Goal: Communication & Community: Answer question/provide support

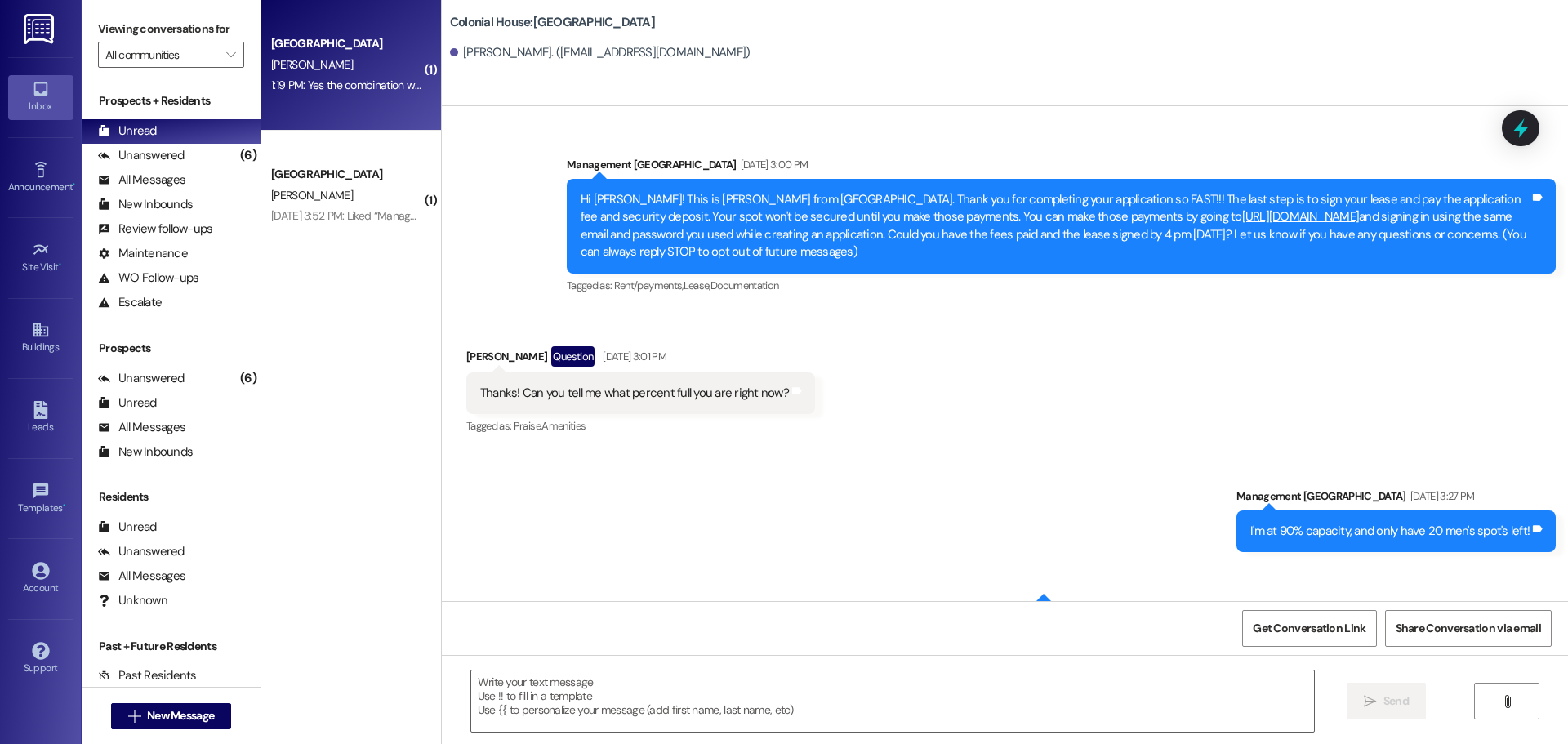
scroll to position [8115, 0]
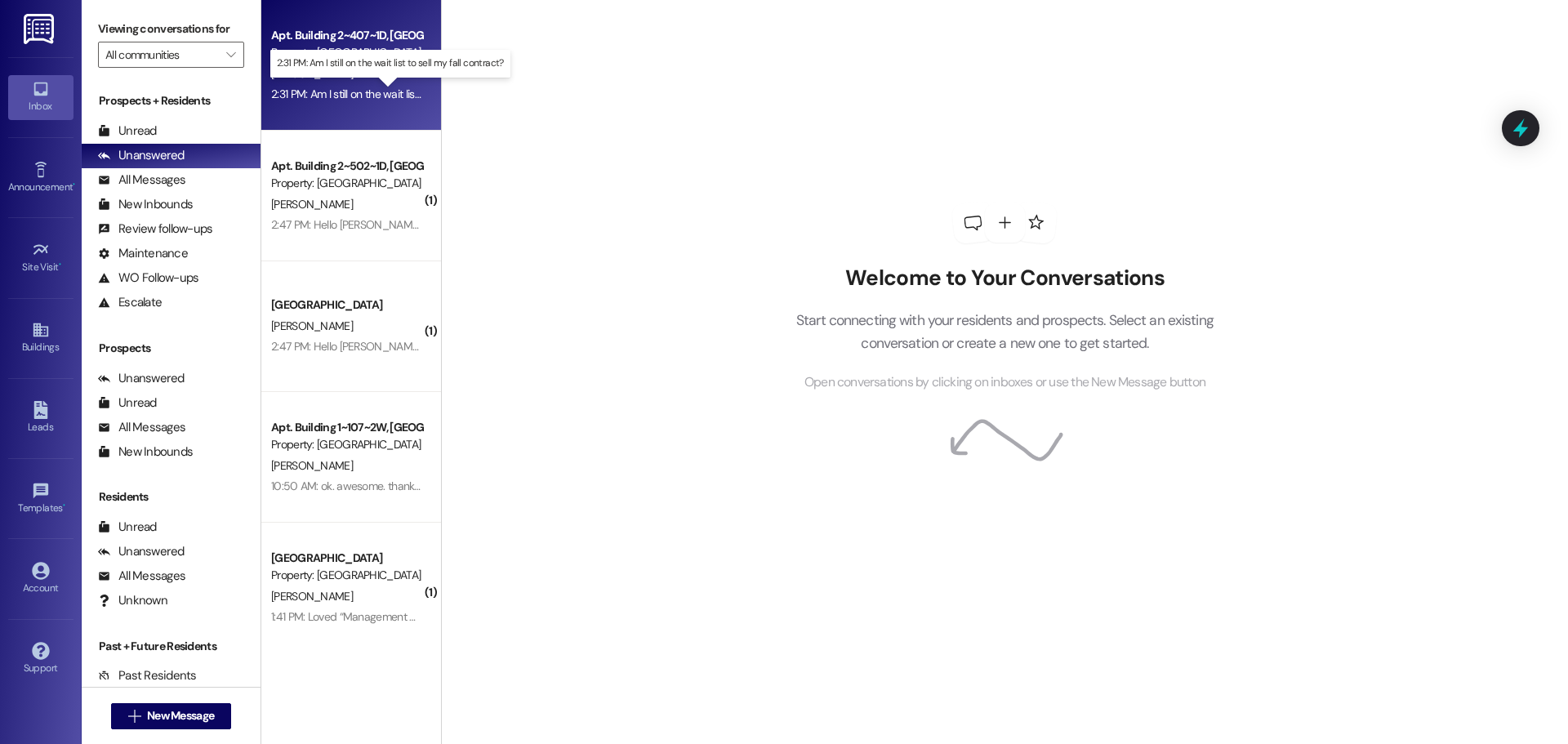
click at [392, 92] on div "2:31 PM: Am I still on the wait list to sell my fall contract? 2:31 PM: Am I st…" at bounding box center [401, 93] width 259 height 14
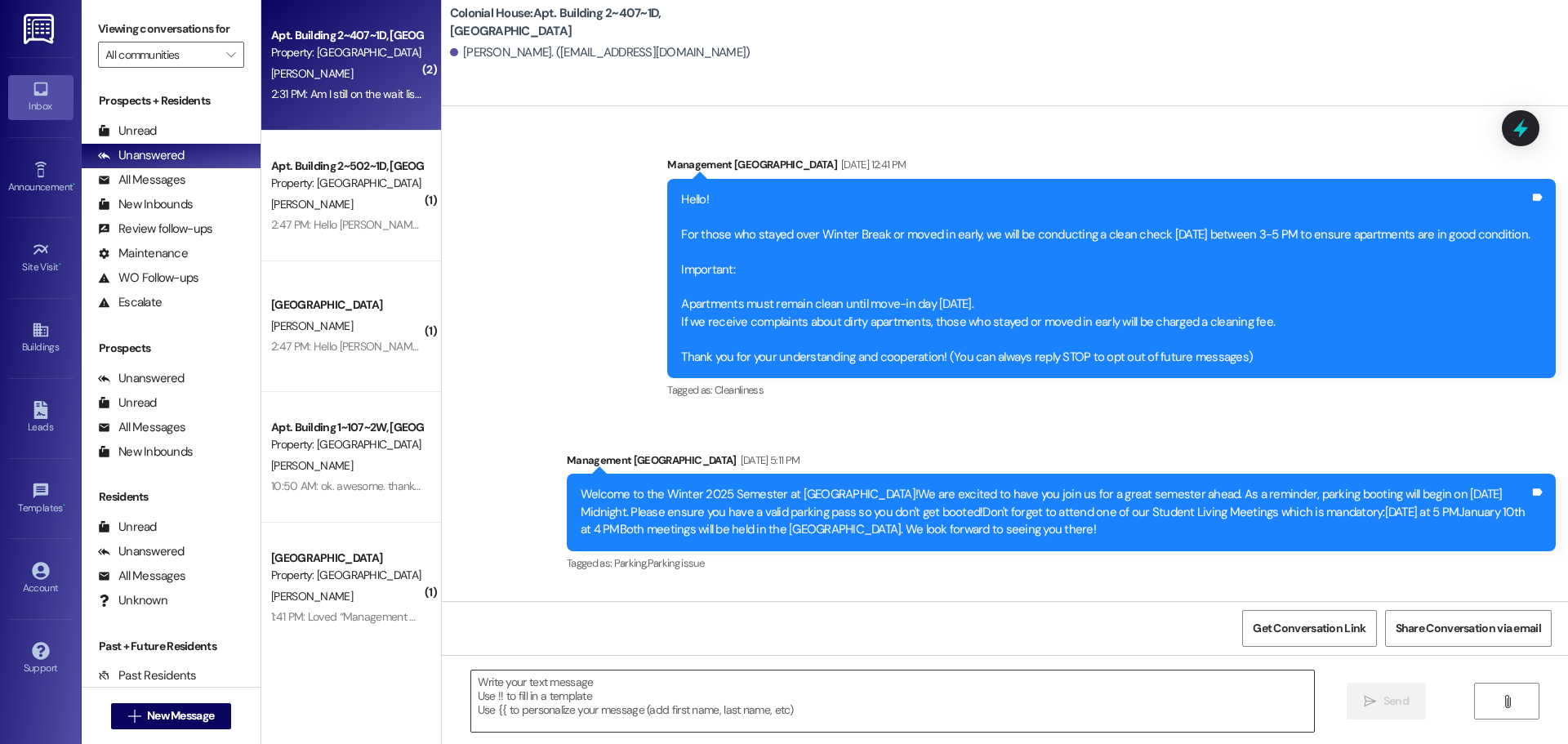
scroll to position [36115, 0]
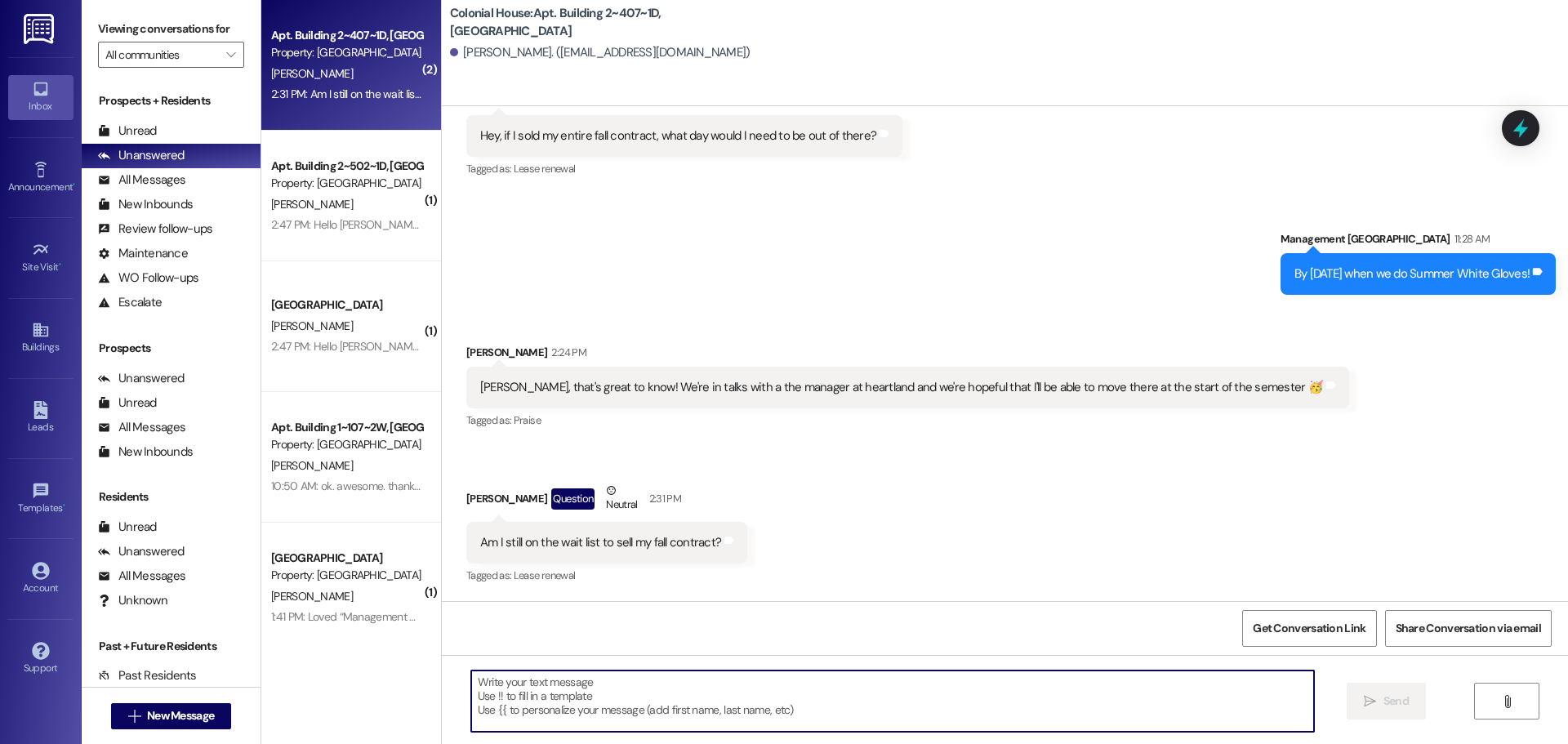
click at [548, 709] on textarea at bounding box center [892, 701] width 843 height 61
type textarea "Yes! We have two people in front of you!"
click at [1356, 700] on button " Send" at bounding box center [1386, 701] width 79 height 37
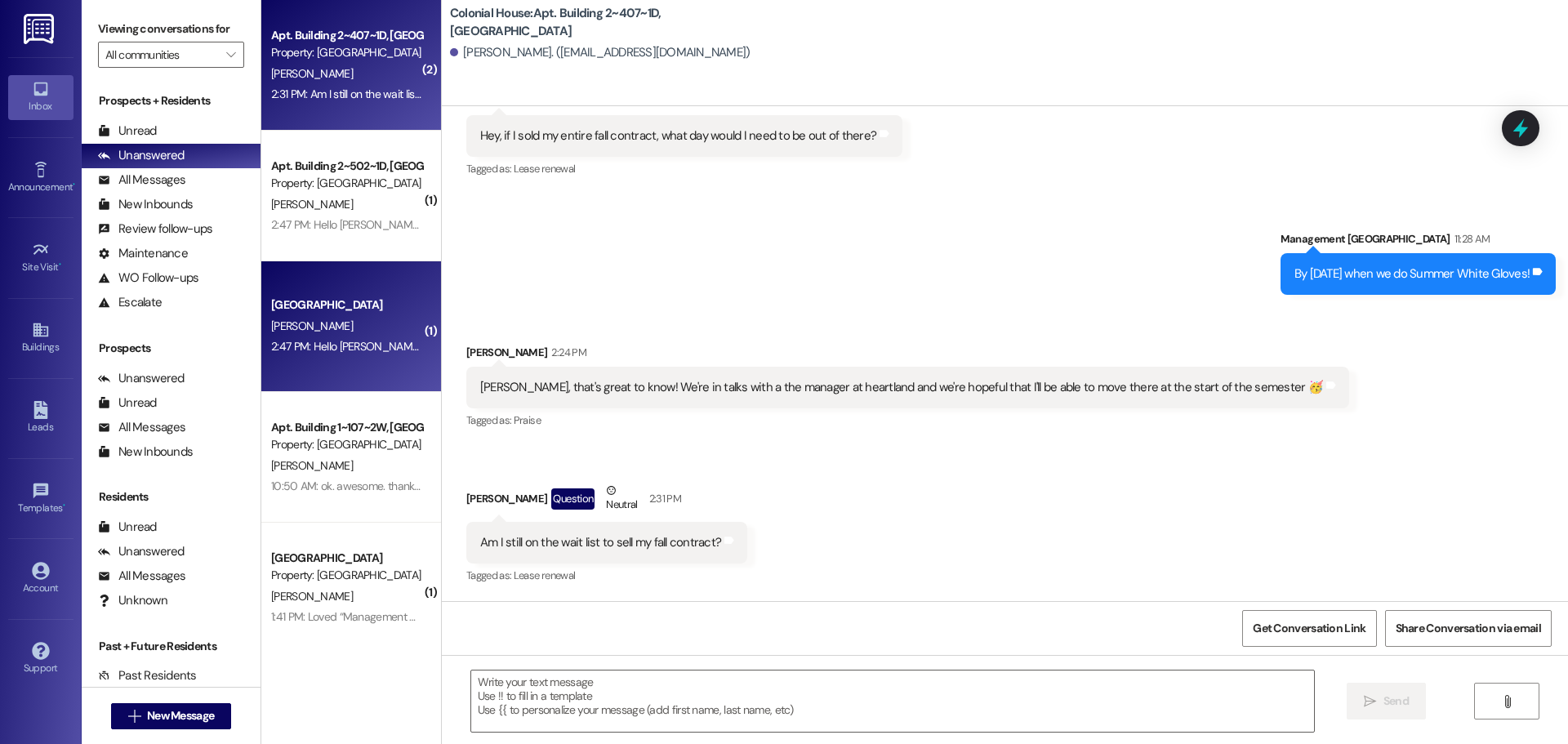
scroll to position [36114, 0]
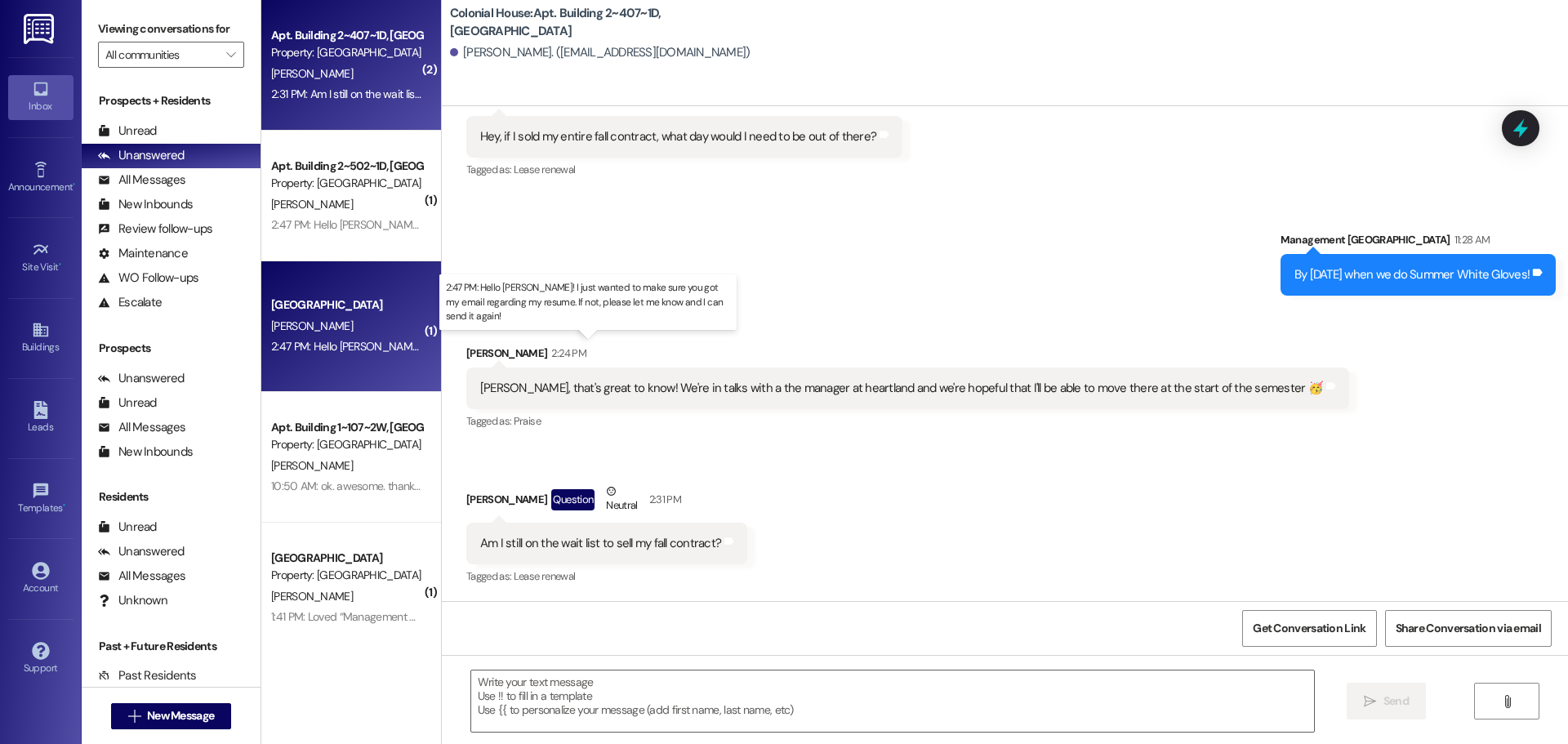
click at [374, 345] on div "2:47 PM: Hello Makenna! I just wanted to make sure you got my email regarding m…" at bounding box center [624, 346] width 704 height 14
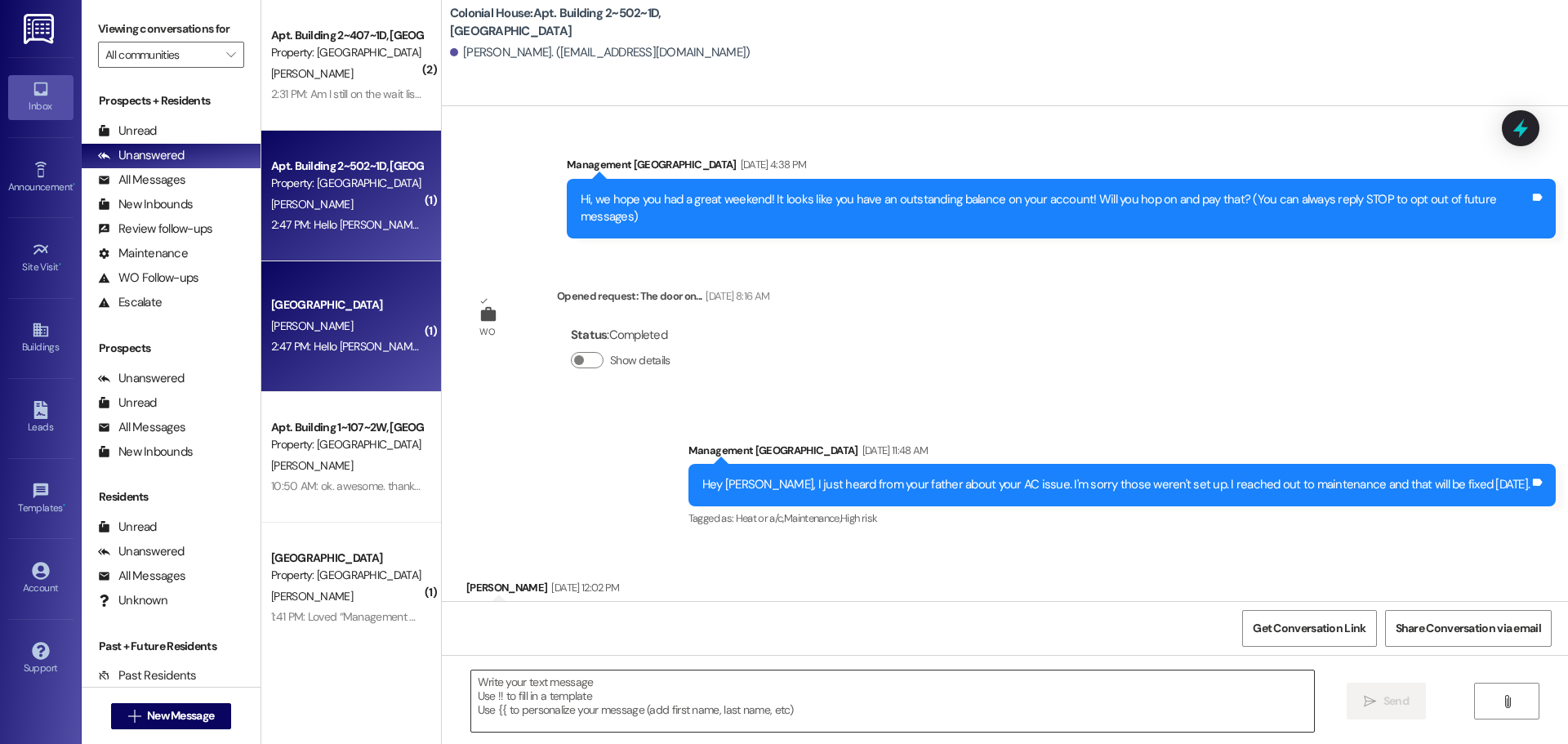
click at [514, 687] on textarea at bounding box center [892, 701] width 843 height 61
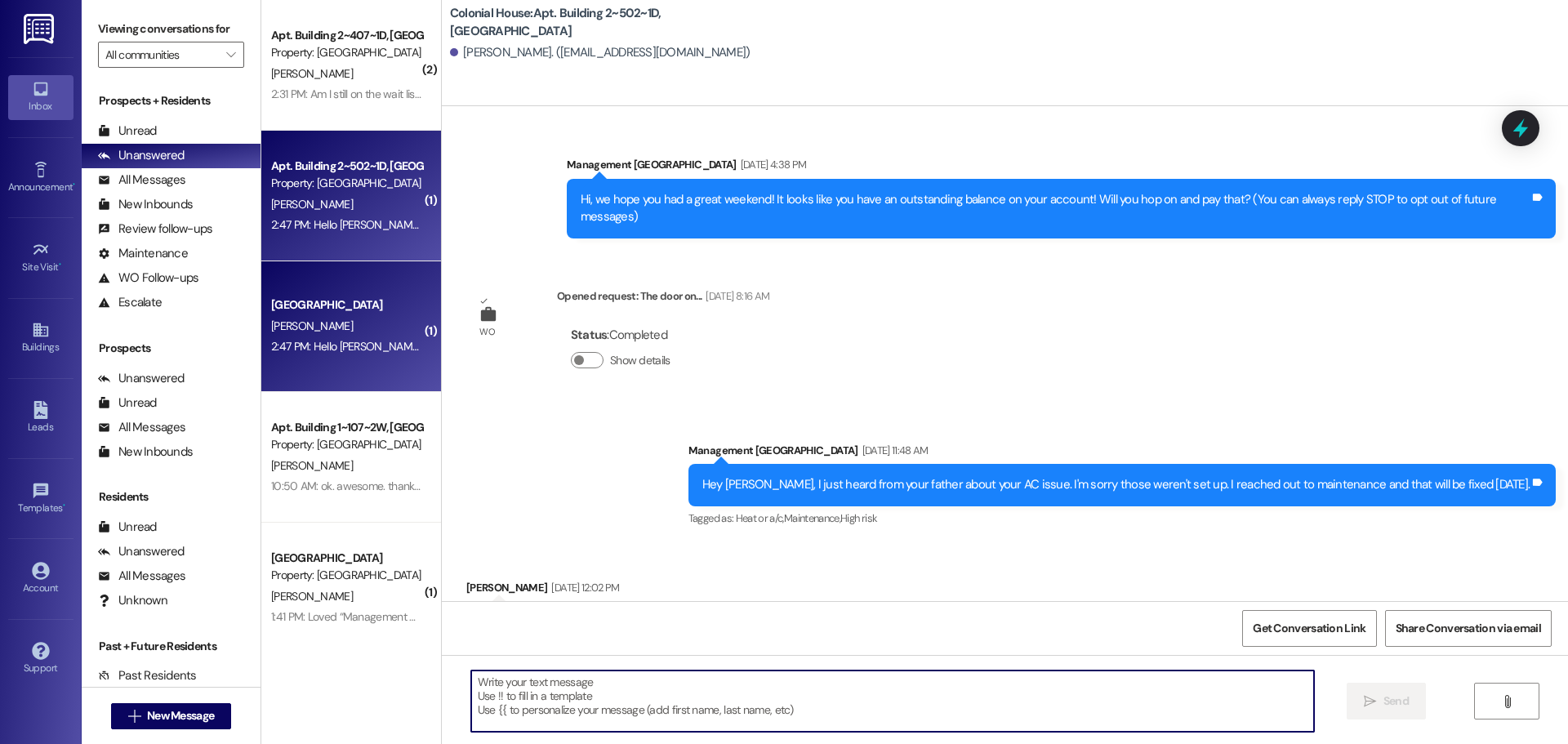
scroll to position [38027, 0]
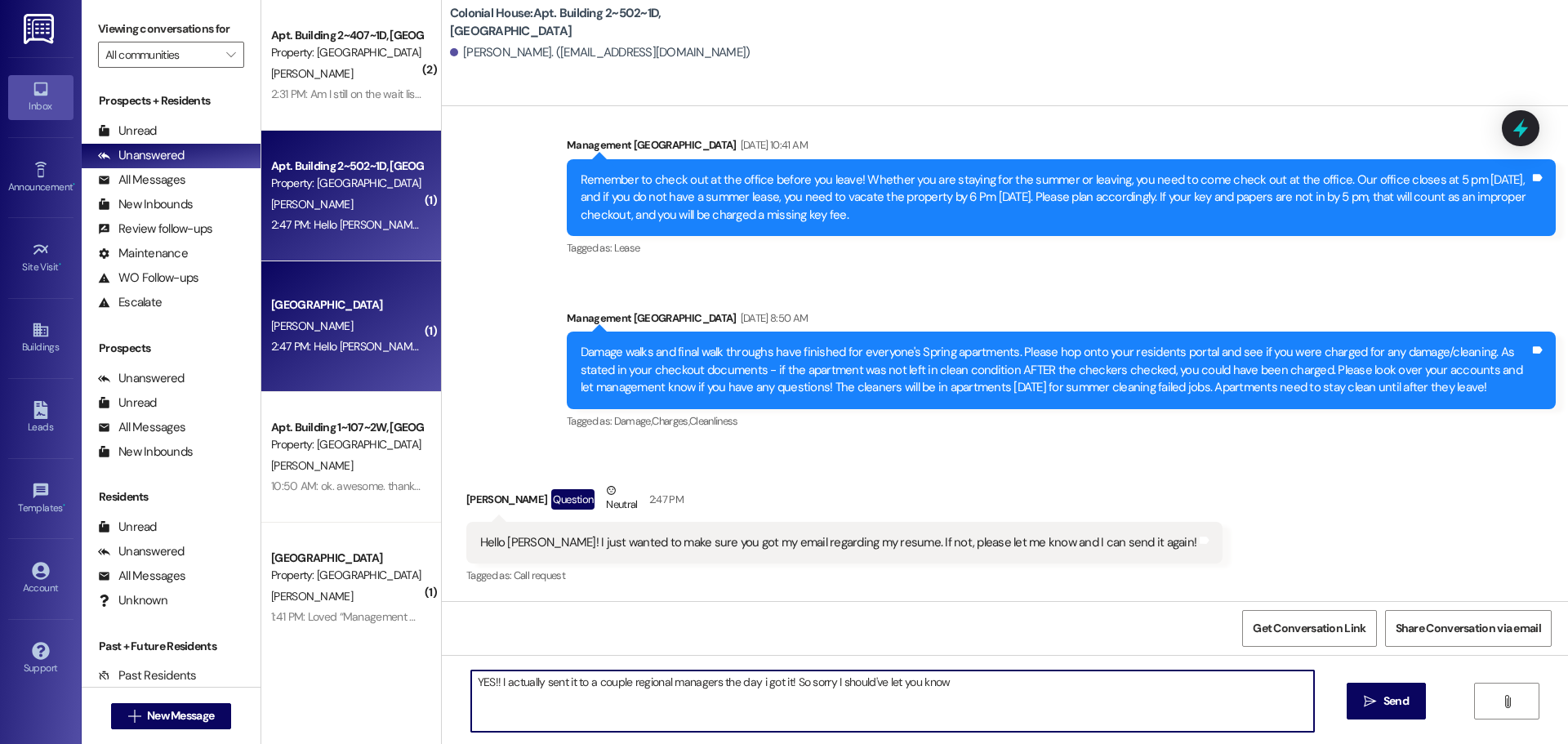
type textarea "YES!! I actually sent it to a couple regional managers the day i got it! So sor…"
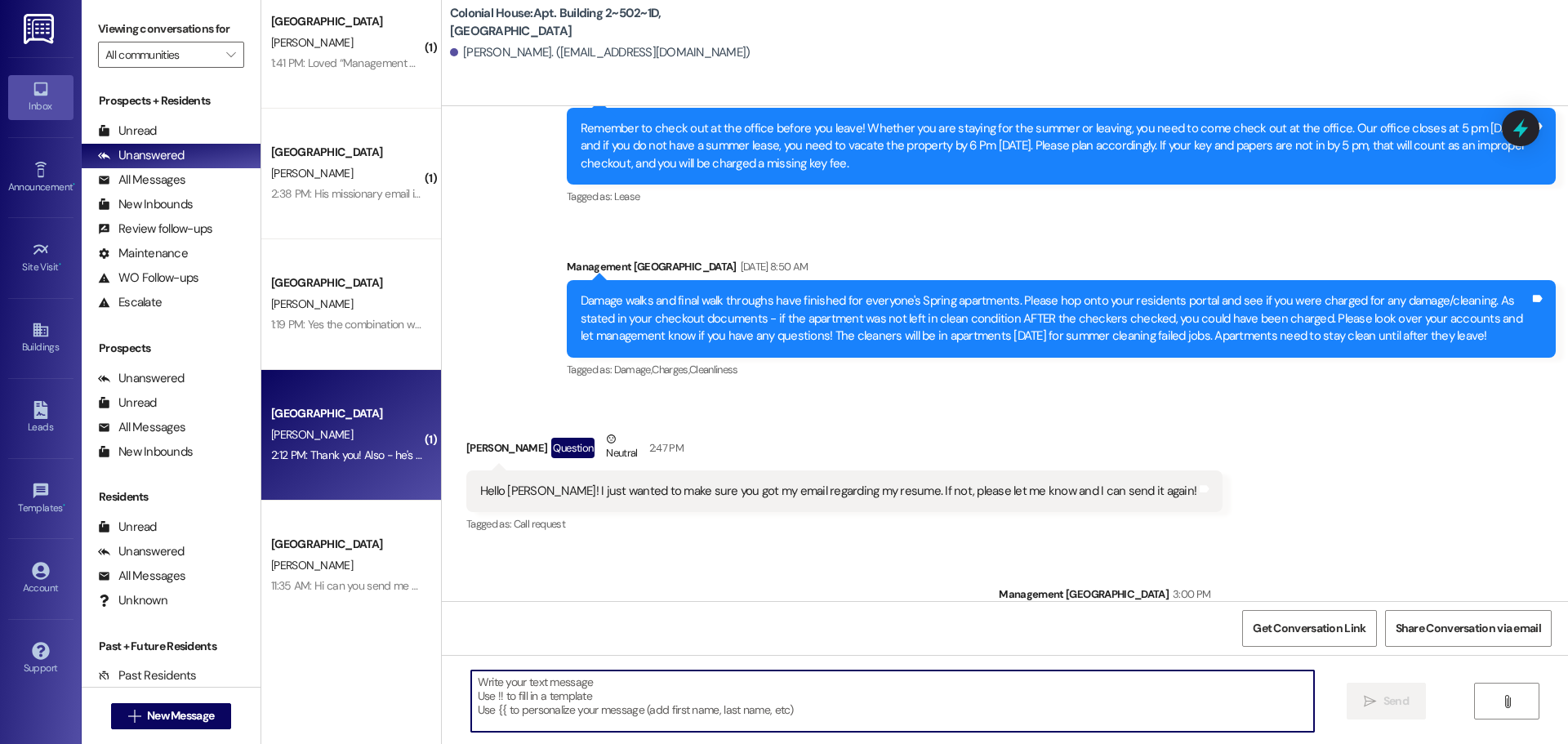
scroll to position [810, 0]
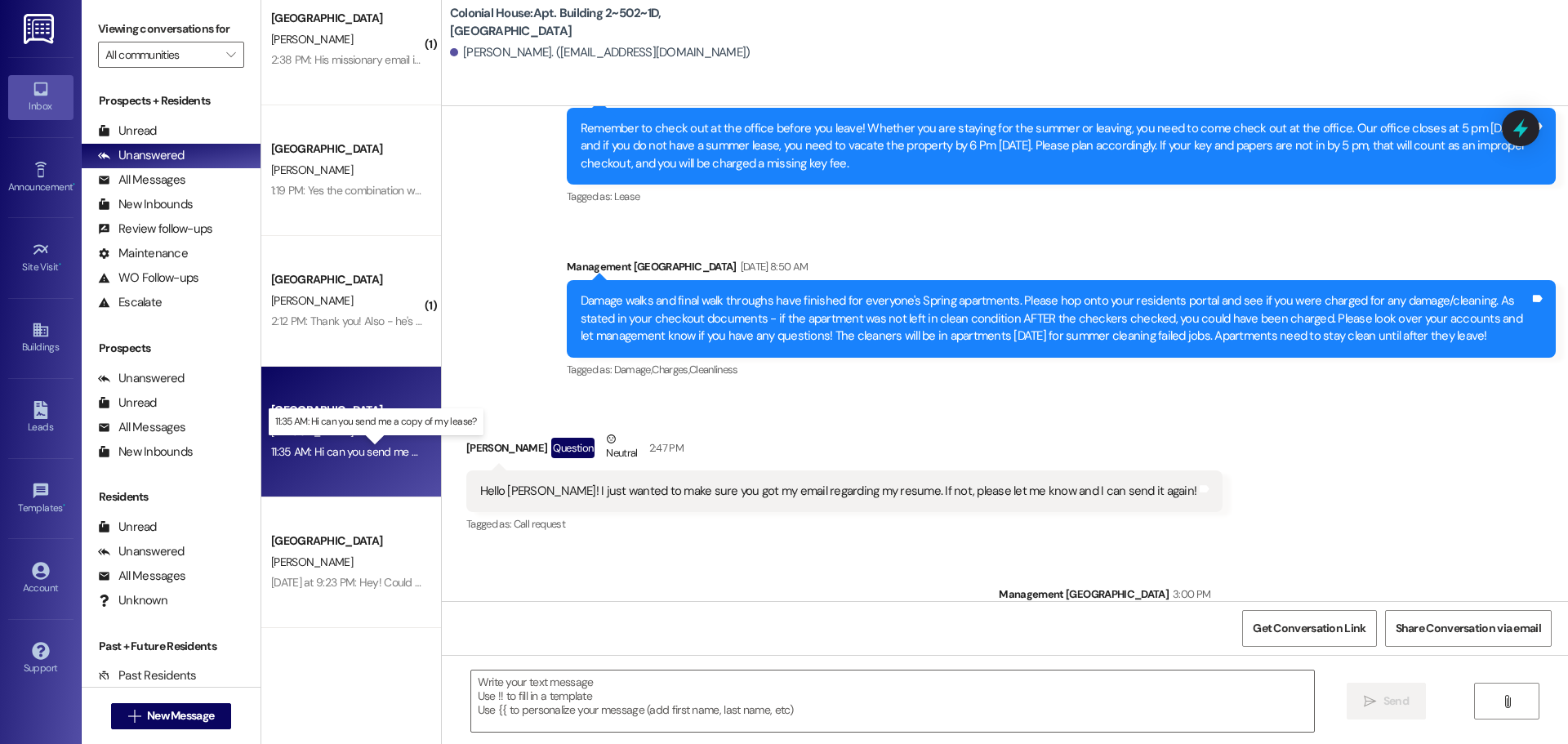
click at [316, 456] on div "11:35 AM: Hi can you send me a copy of my lease? 11:35 AM: Hi can you send me a…" at bounding box center [389, 451] width 235 height 14
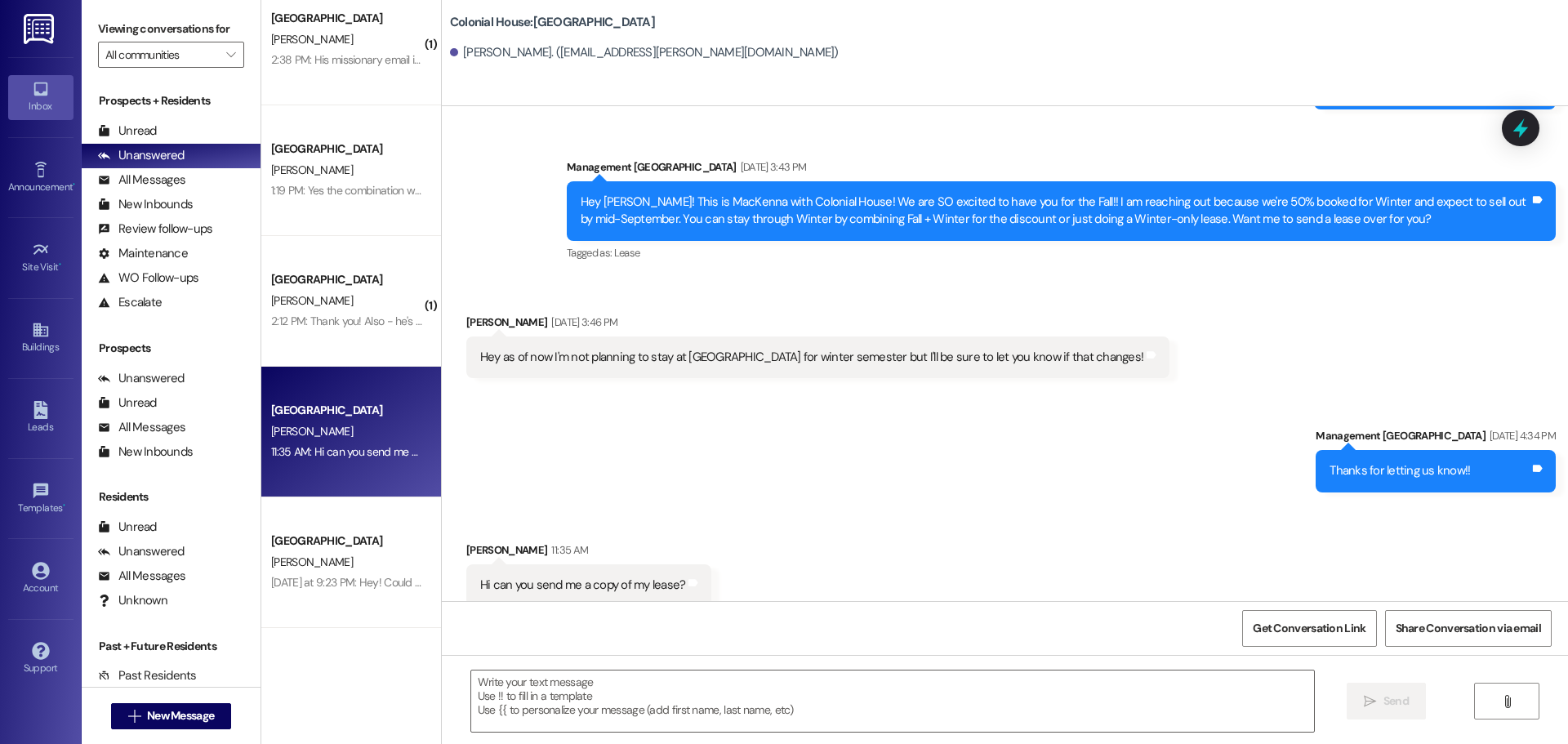
scroll to position [4213, 0]
drag, startPoint x: 702, startPoint y: 707, endPoint x: 693, endPoint y: 705, distance: 9.2
click at [697, 707] on textarea at bounding box center [892, 701] width 843 height 61
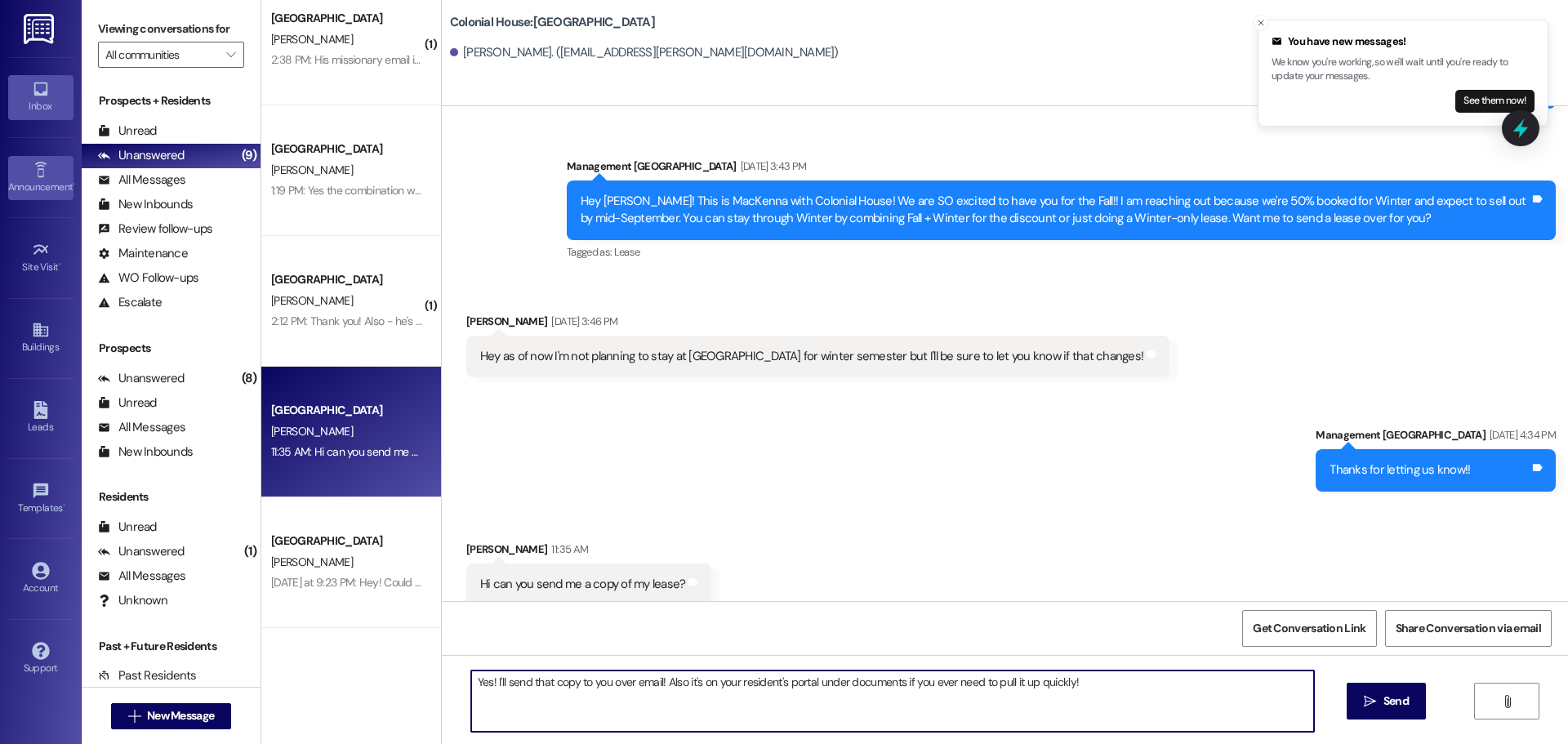
type textarea "Yes! I'll send that copy to you over email! Also it's on your resident's portal…"
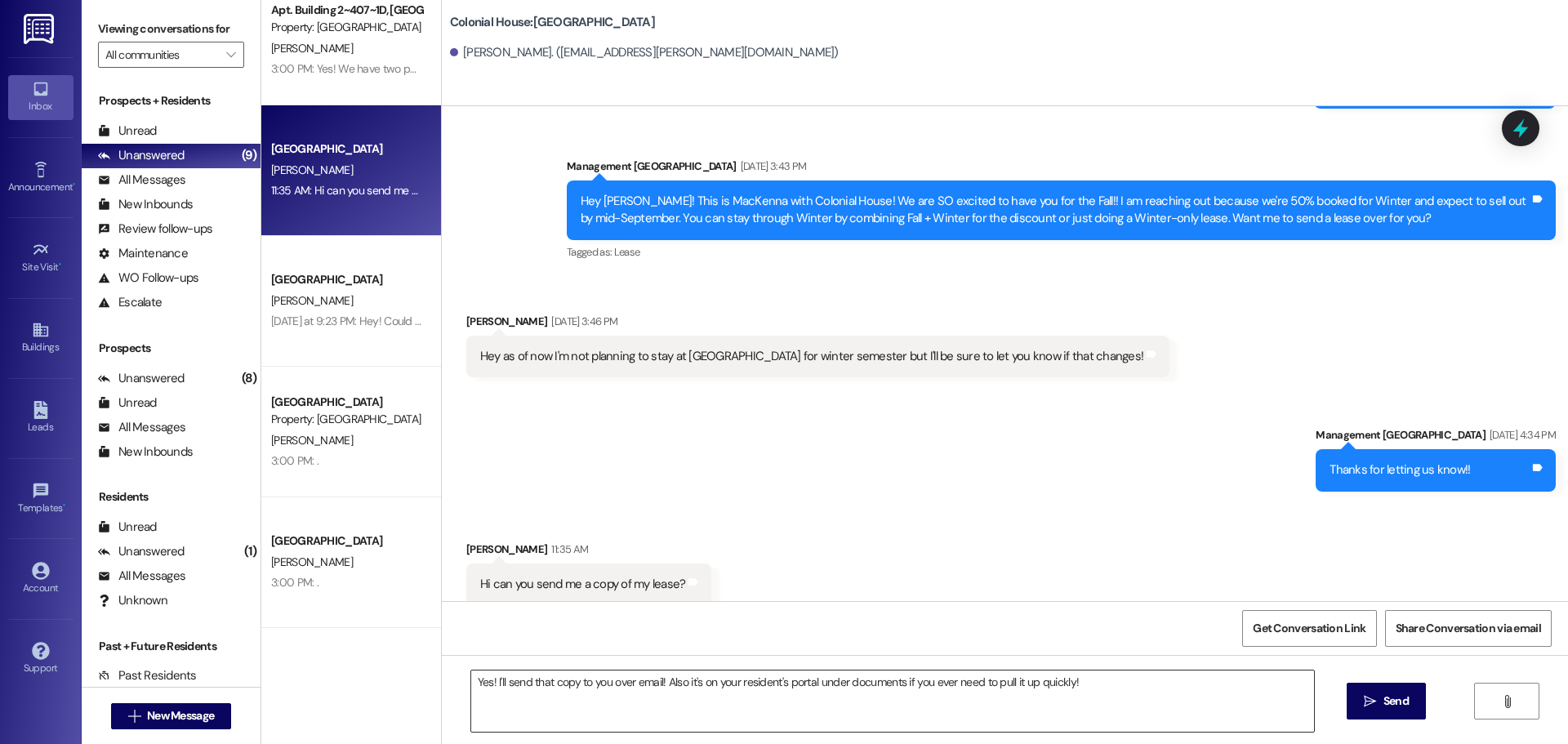
click at [601, 678] on textarea "Yes! I'll send that copy to you over email! Also it's on your resident's portal…" at bounding box center [892, 701] width 843 height 61
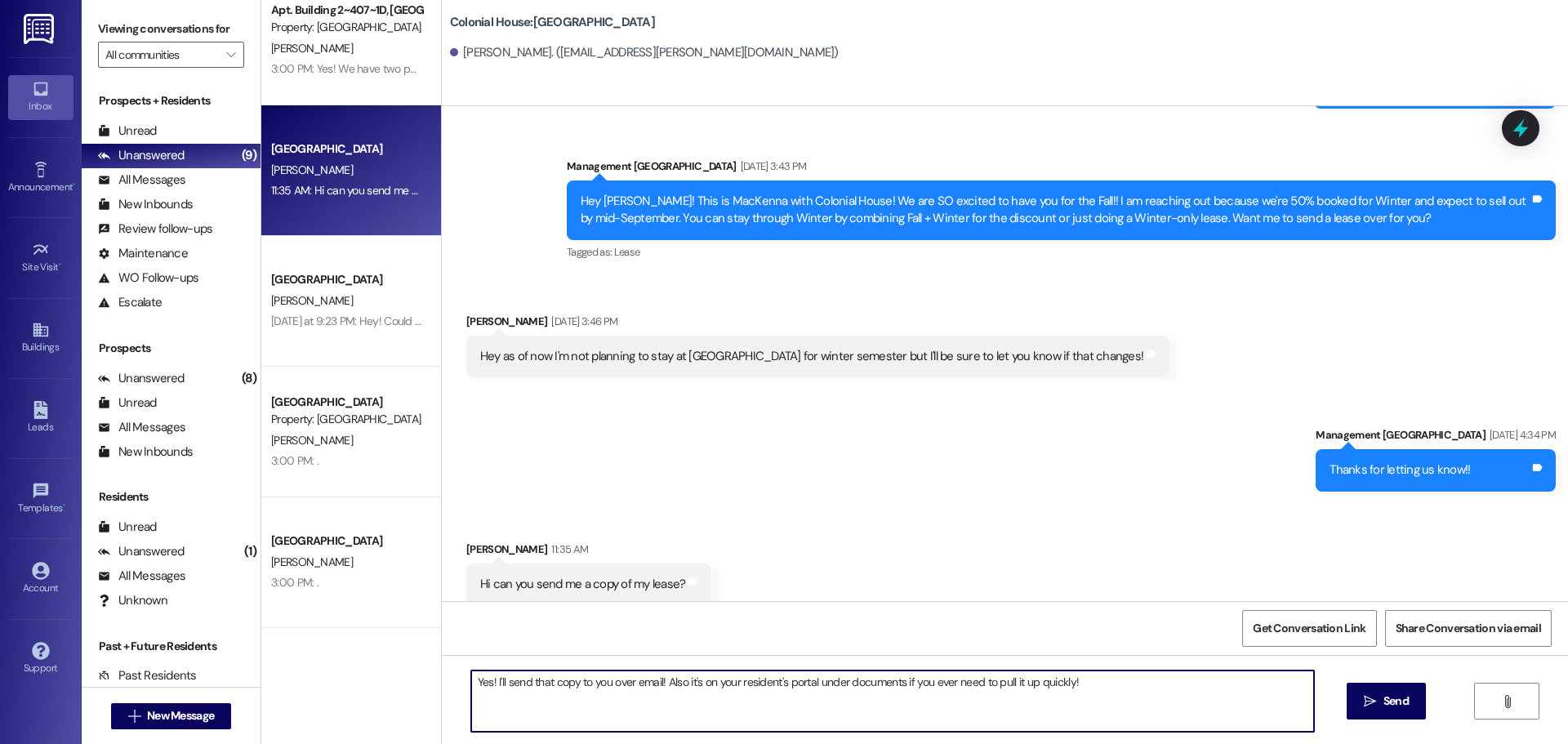
click at [601, 678] on textarea "Yes! I'll send that copy to you over email! Also it's on your resident's portal…" at bounding box center [892, 701] width 843 height 61
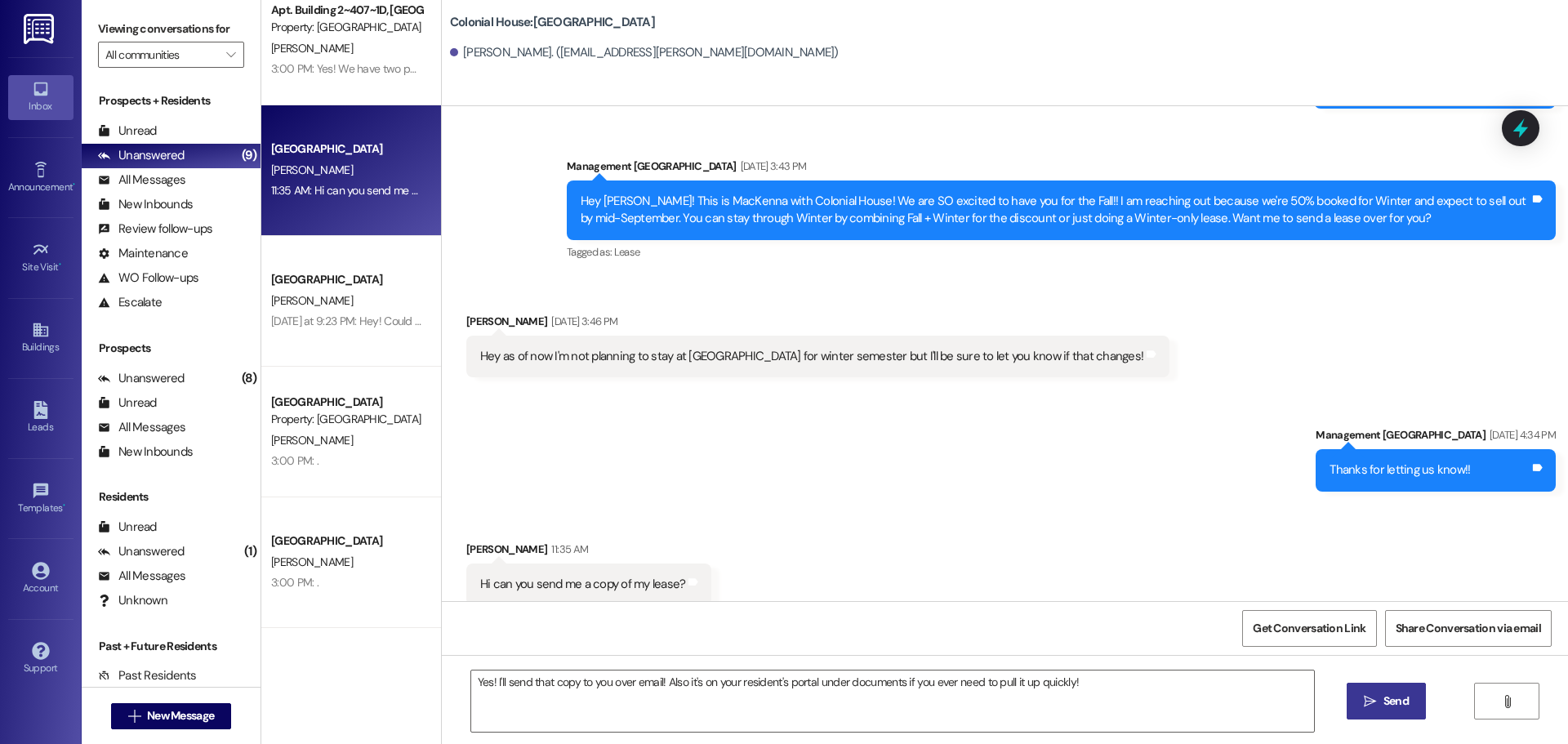
click at [1398, 686] on button " Send" at bounding box center [1386, 701] width 79 height 37
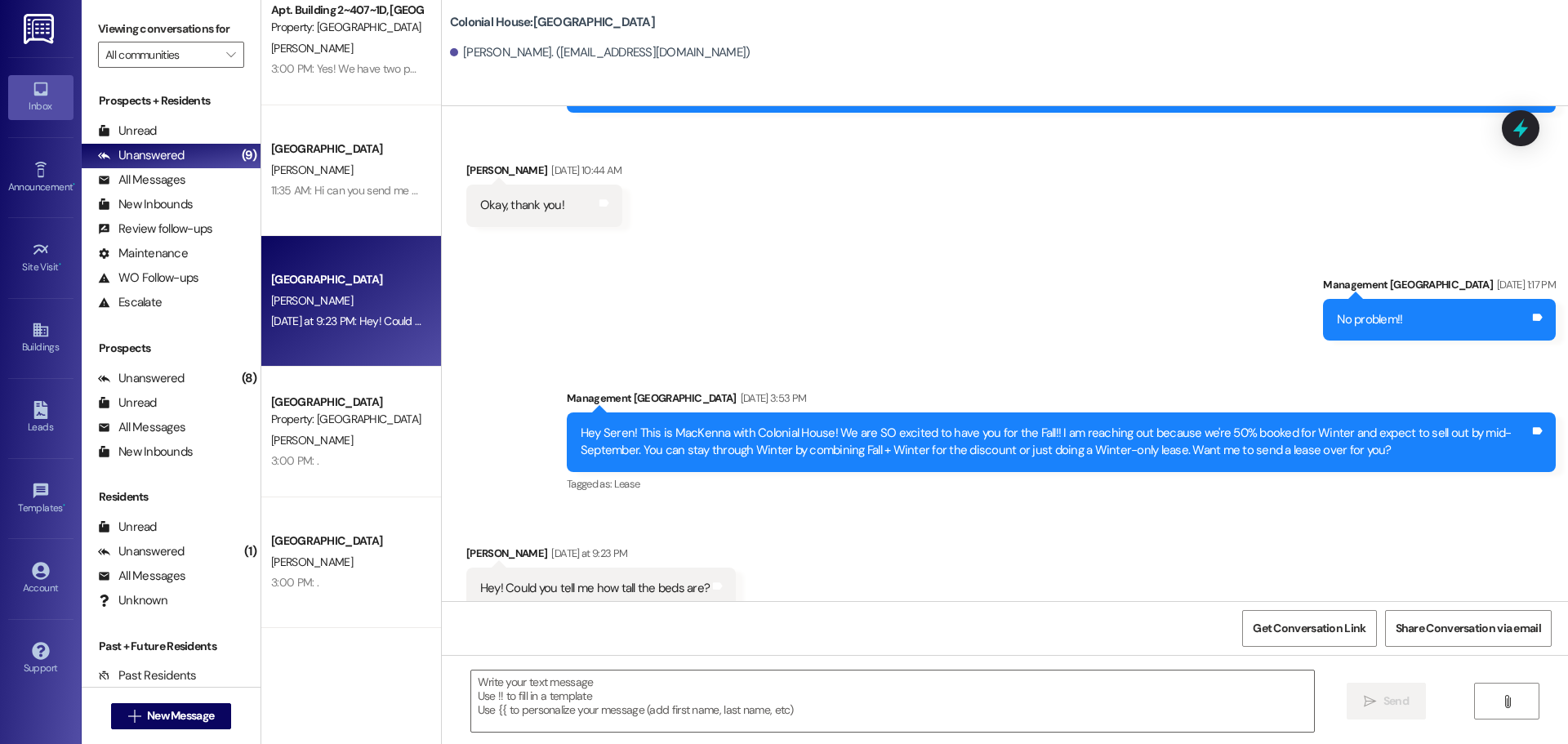
scroll to position [1193, 0]
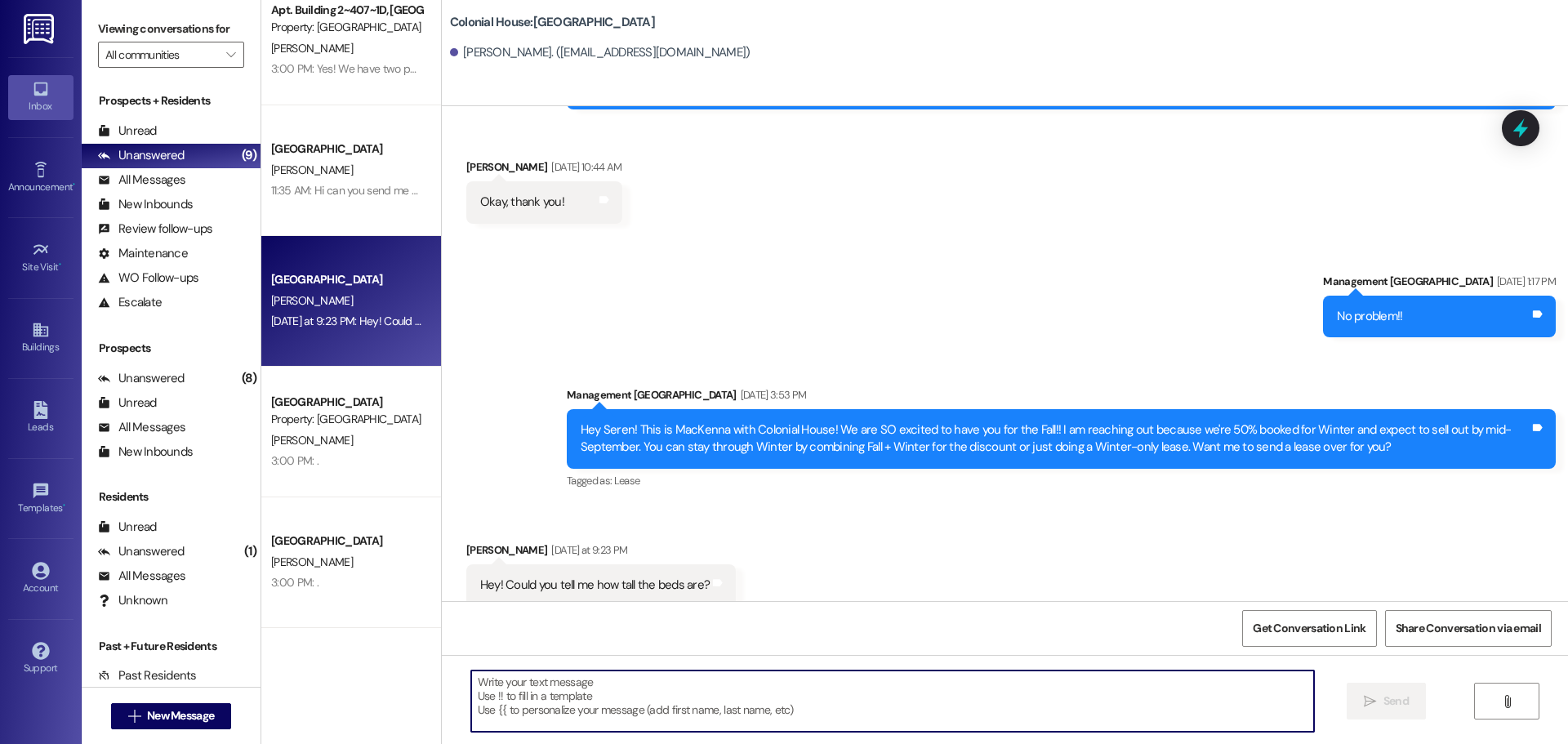
click at [555, 695] on textarea at bounding box center [892, 701] width 843 height 61
click at [545, 694] on textarea "I believe they are" at bounding box center [892, 701] width 843 height 61
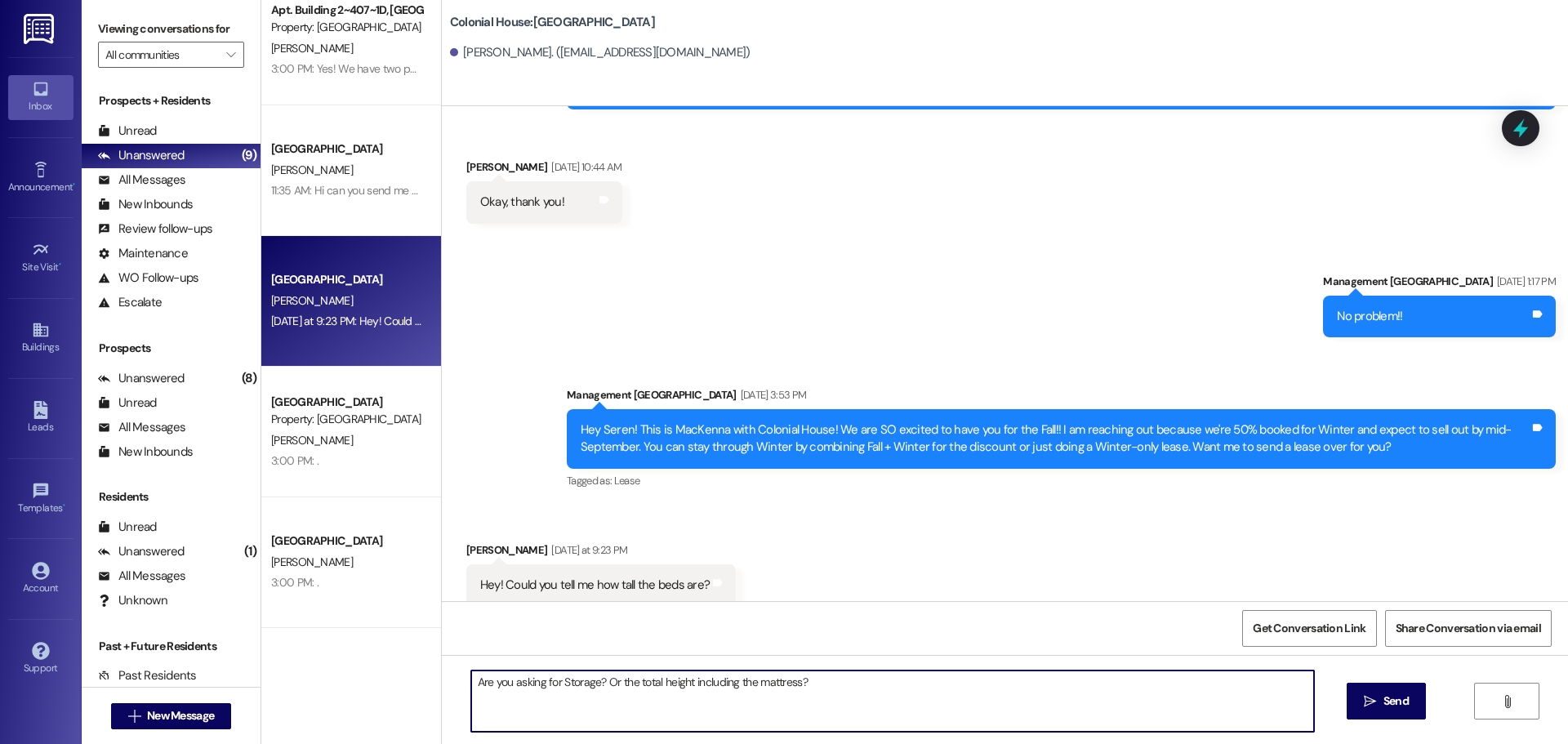
click at [806, 693] on textarea "Are you asking for Storage? Or the total height including the mattress?" at bounding box center [892, 701] width 843 height 61
type textarea "Are you asking for Storage? Or the total height including the mattress?"
click at [1392, 698] on span "Send" at bounding box center [1396, 701] width 25 height 17
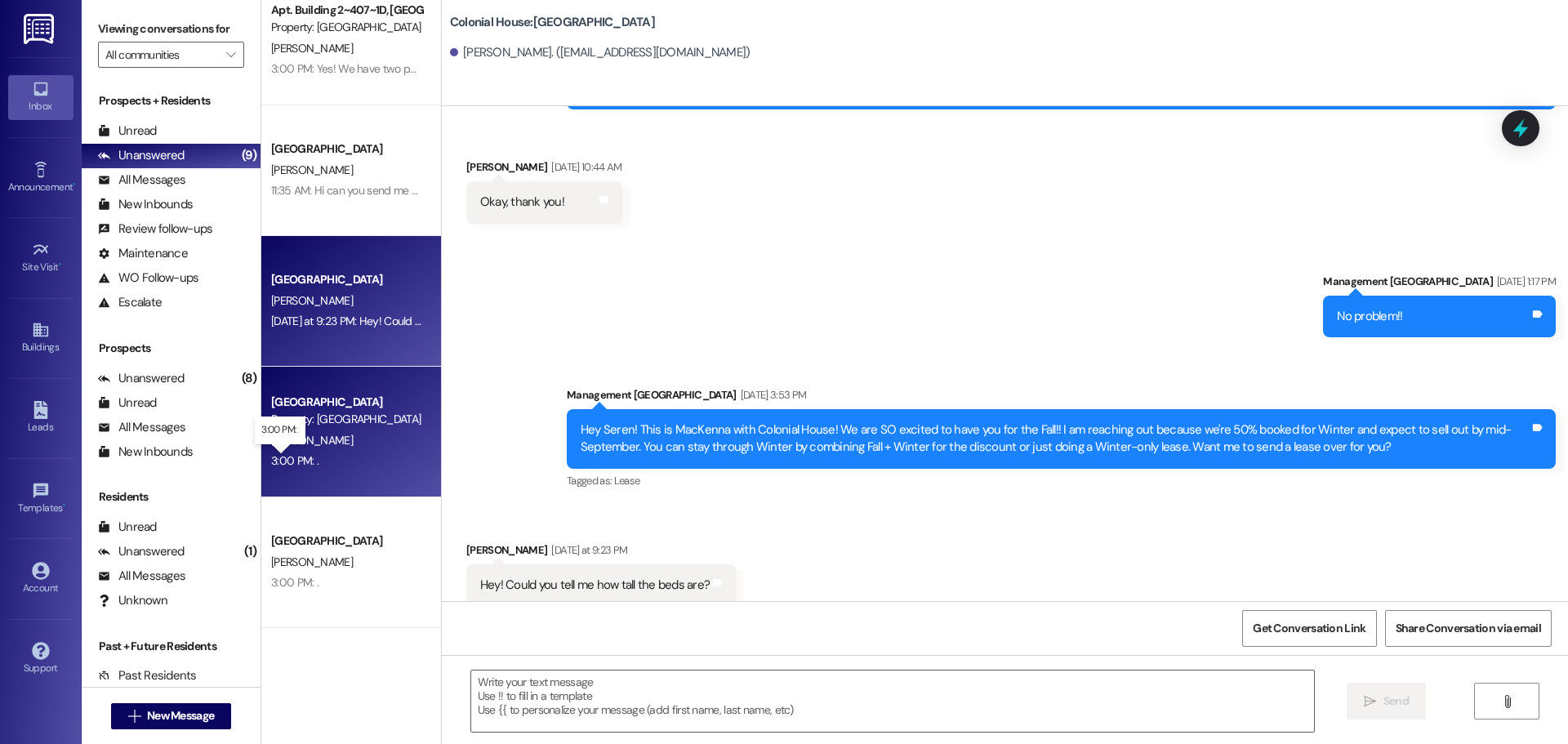
click at [279, 462] on div "3:00 PM: . 3:00 PM: ." at bounding box center [295, 460] width 48 height 14
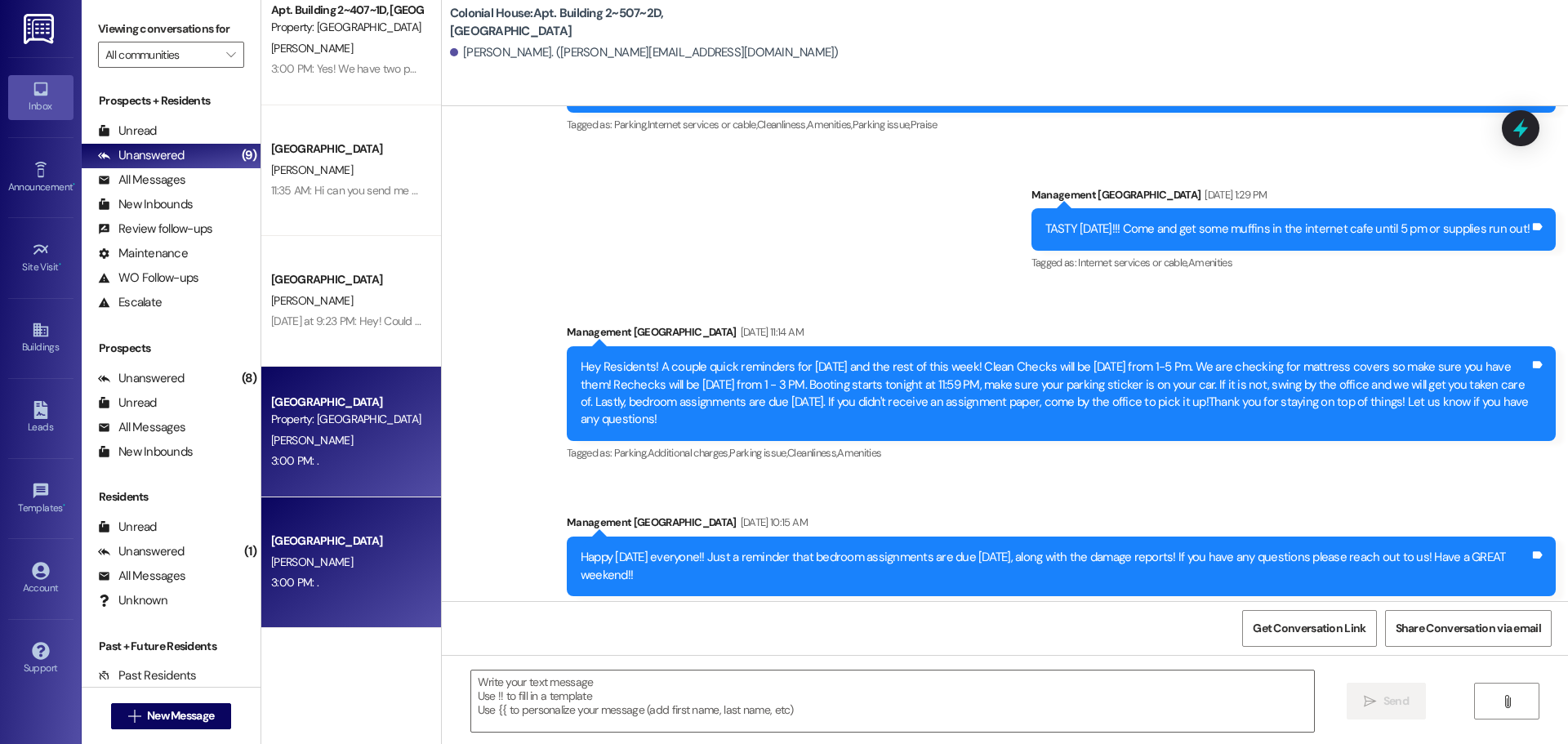
scroll to position [20952, 0]
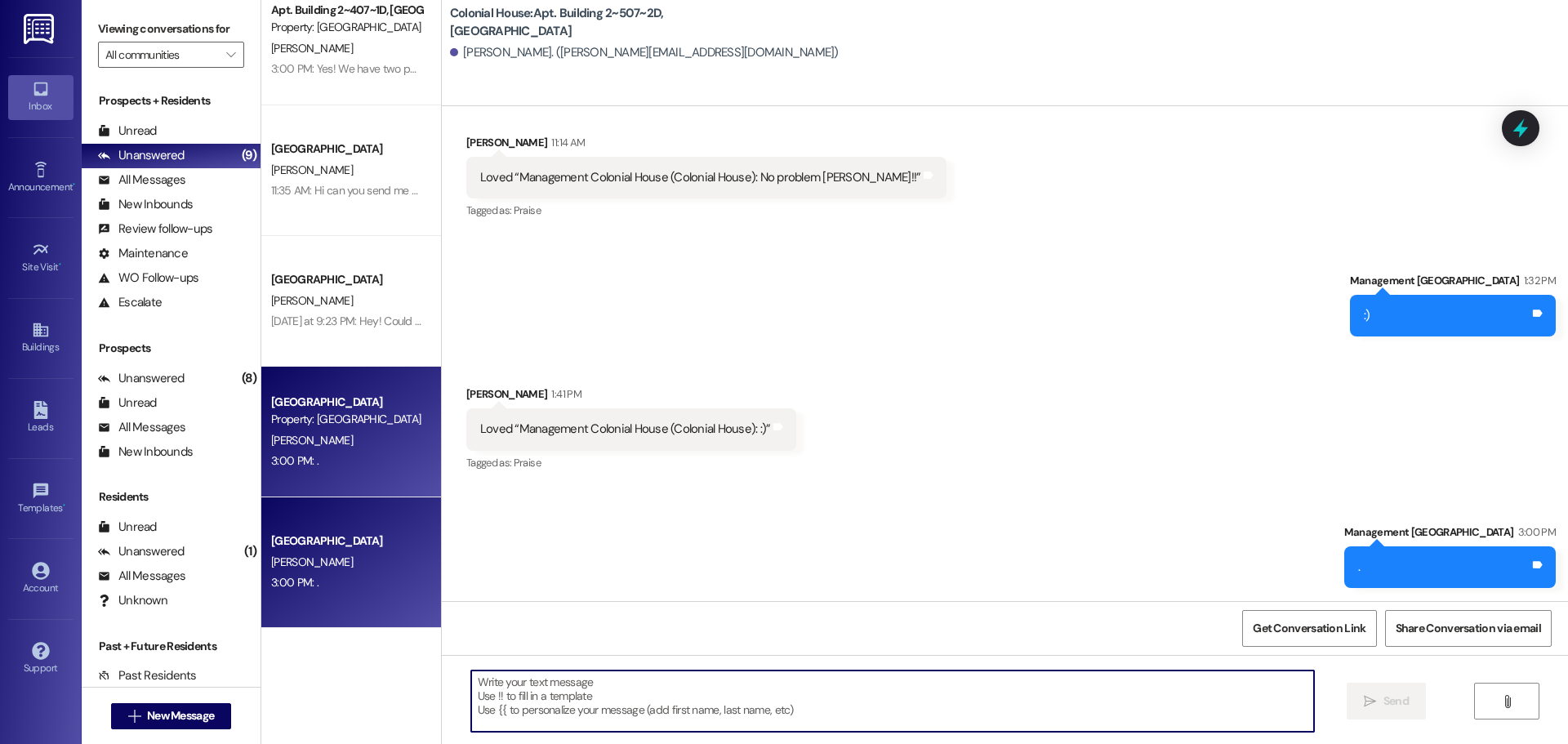
click at [630, 670] on textarea at bounding box center [892, 701] width 843 height 61
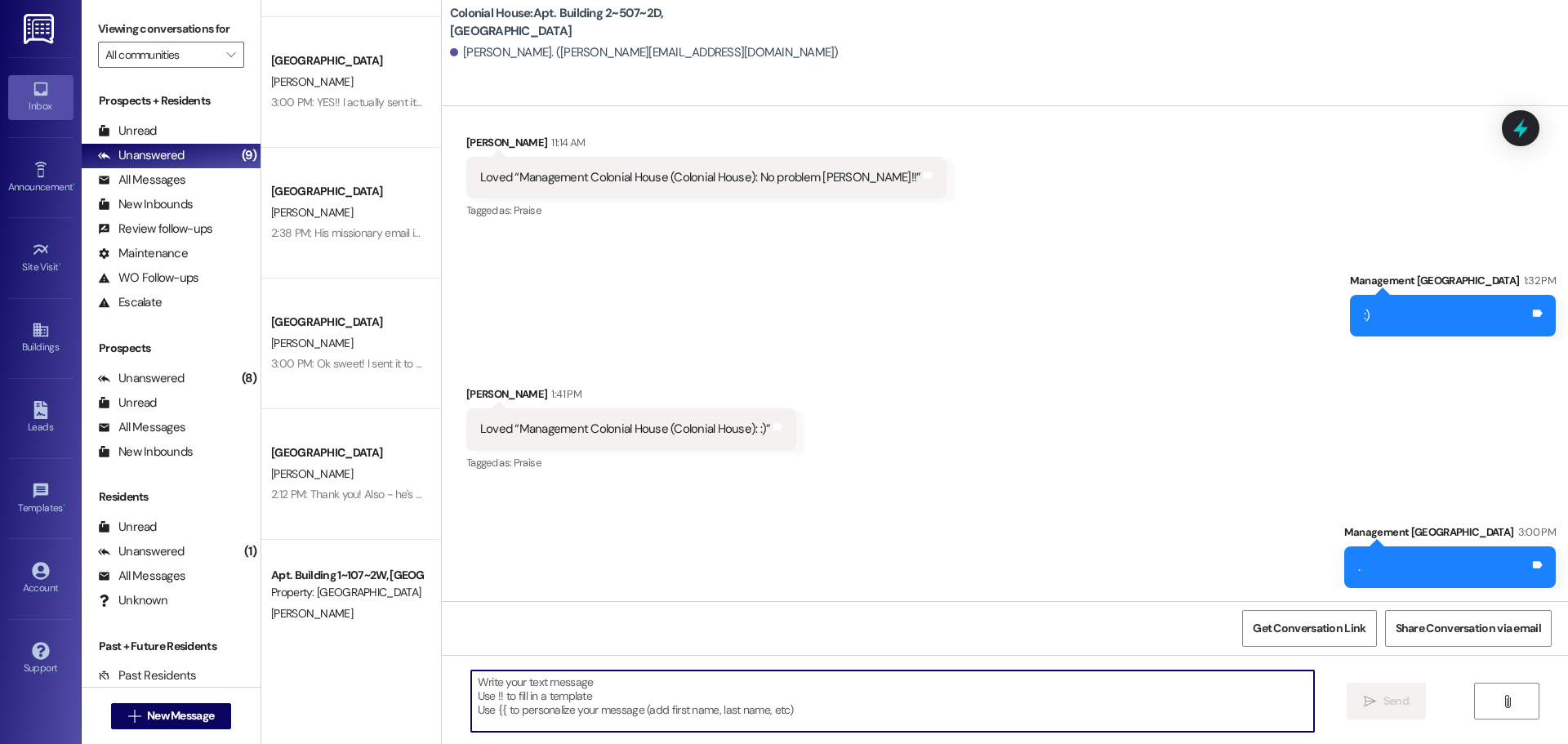
scroll to position [0, 0]
